Goal: Task Accomplishment & Management: Use online tool/utility

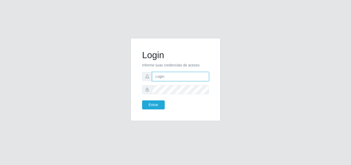
click at [176, 78] on input "text" at bounding box center [180, 76] width 57 height 9
type input "ana@saullus"
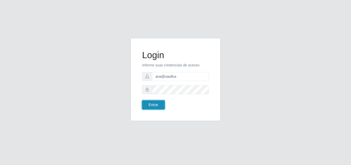
click at [160, 105] on button "Entrar" at bounding box center [153, 104] width 23 height 9
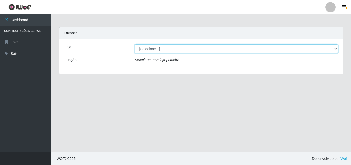
click at [336, 50] on select "[Selecione...] Saullus Supermercados" at bounding box center [236, 48] width 203 height 9
select select "423"
click at [135, 44] on select "[Selecione...] Saullus Supermercados" at bounding box center [236, 48] width 203 height 9
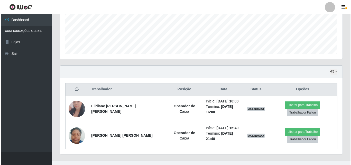
scroll to position [131, 0]
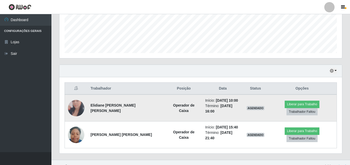
click at [79, 106] on img at bounding box center [76, 108] width 16 height 34
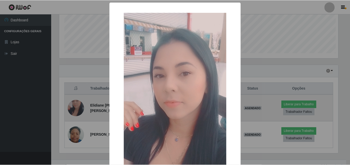
scroll to position [107, 280]
click at [79, 106] on div "× OK Cancel" at bounding box center [175, 82] width 351 height 165
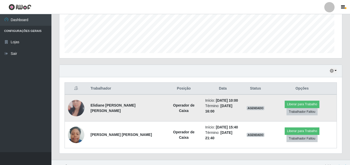
scroll to position [107, 283]
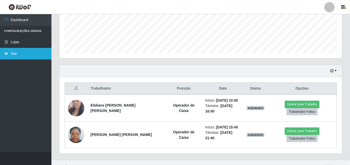
click at [19, 54] on link "Sair" at bounding box center [25, 54] width 51 height 12
